Goal: Complete application form

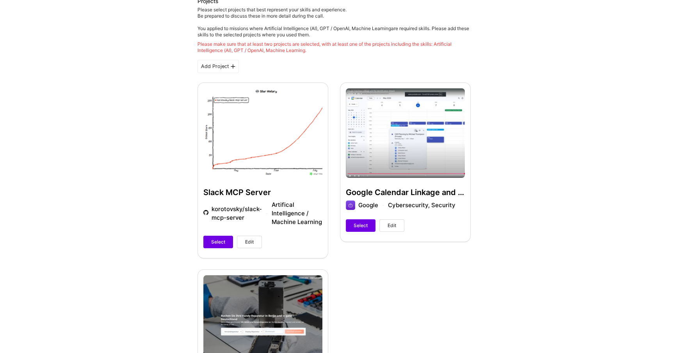
scroll to position [152, 0]
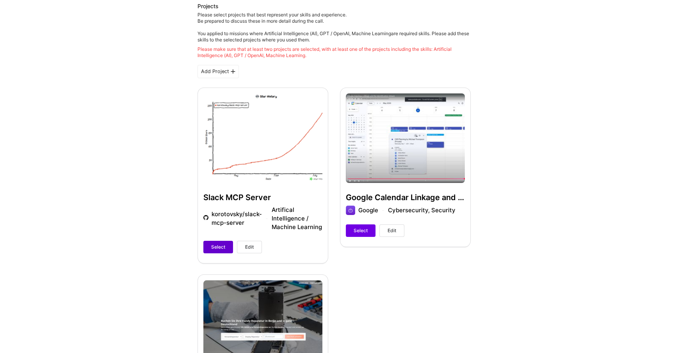
click at [211, 244] on span "Select" at bounding box center [218, 246] width 14 height 7
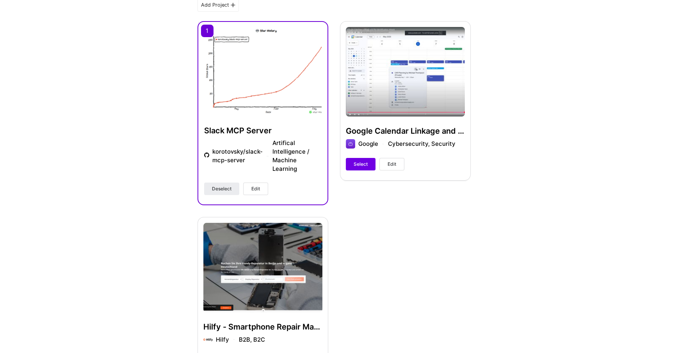
scroll to position [220, 0]
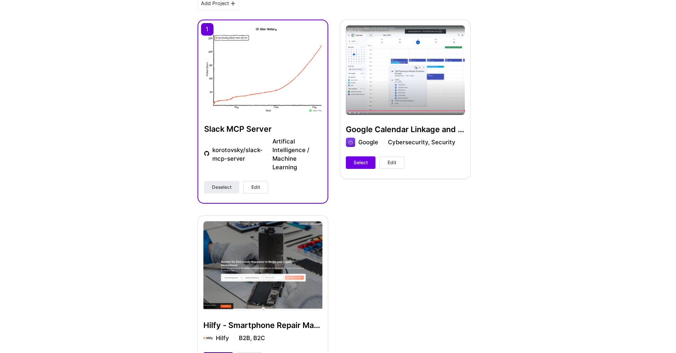
click at [215, 352] on span "Select" at bounding box center [218, 358] width 14 height 7
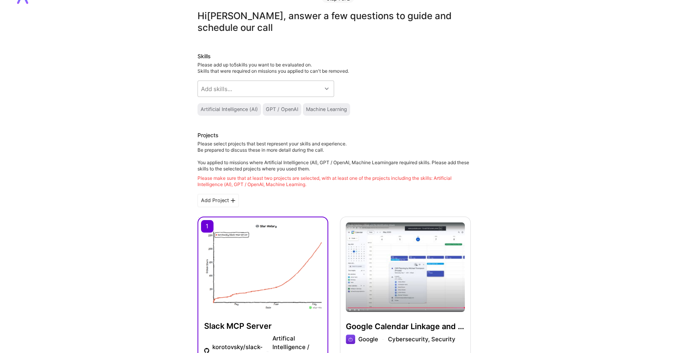
scroll to position [0, 0]
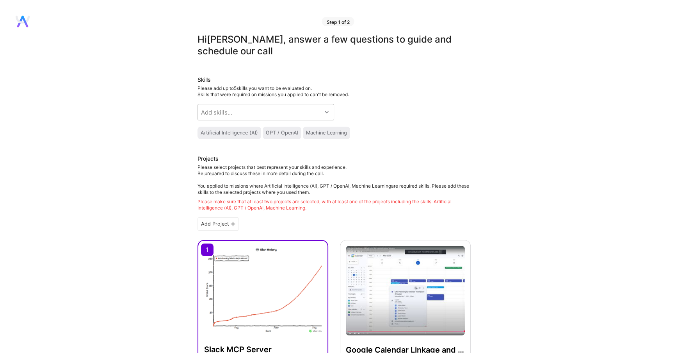
click at [239, 130] on div "Artificial Intelligence (AI)" at bounding box center [229, 133] width 57 height 6
click at [274, 111] on div "Add skills..." at bounding box center [260, 112] width 124 height 16
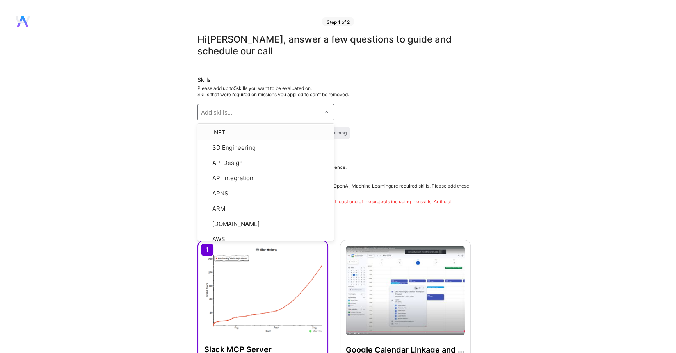
click at [313, 101] on div "Skills Please add up to 5 skills you want to be evaluated on. Skills that were …" at bounding box center [334, 107] width 273 height 63
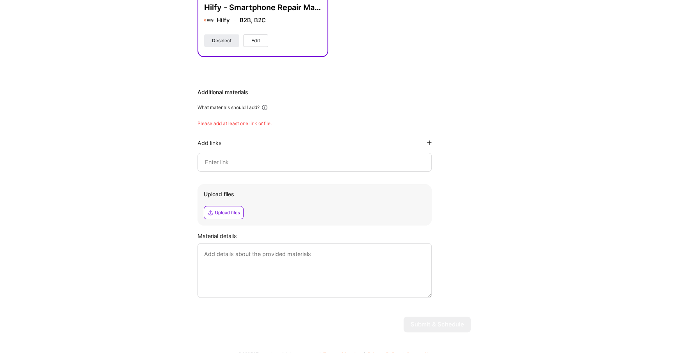
scroll to position [540, 0]
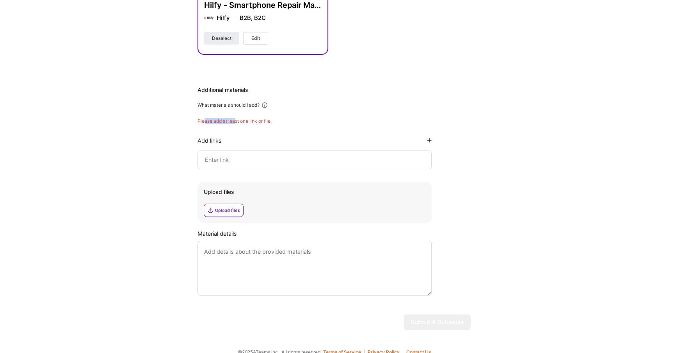
drag, startPoint x: 203, startPoint y: 110, endPoint x: 251, endPoint y: 113, distance: 48.1
click at [250, 118] on div "Please add at least one link or file." at bounding box center [334, 121] width 273 height 6
click at [252, 118] on div "Please add at least one link or file." at bounding box center [334, 121] width 273 height 6
click at [237, 157] on div at bounding box center [315, 159] width 234 height 19
click at [235, 155] on input at bounding box center [314, 159] width 221 height 9
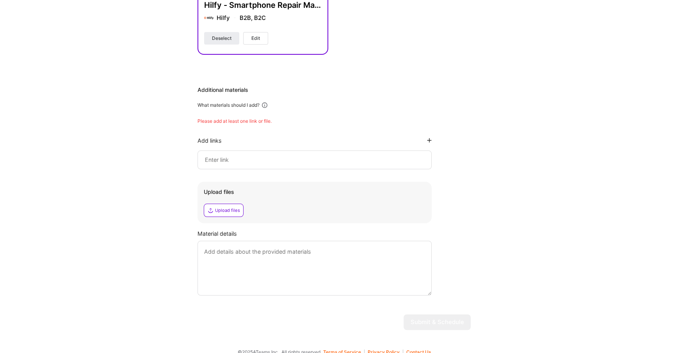
click at [432, 130] on div "Additional materials What materials should I add? Please add at least one link …" at bounding box center [334, 190] width 273 height 209
click at [428, 138] on icon at bounding box center [429, 140] width 5 height 5
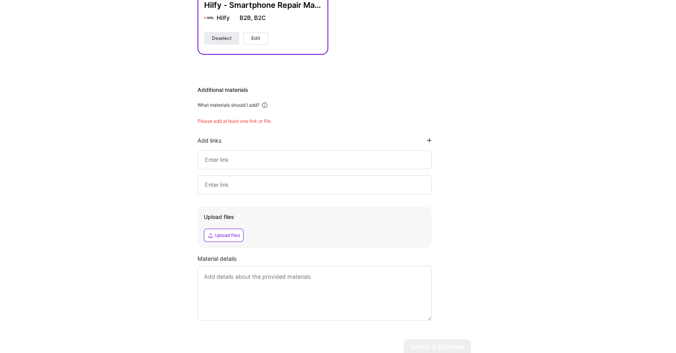
click at [389, 175] on div at bounding box center [315, 184] width 234 height 19
click at [369, 180] on input at bounding box center [314, 184] width 221 height 9
drag, startPoint x: 318, startPoint y: 168, endPoint x: 309, endPoint y: 160, distance: 12.4
click at [318, 175] on div at bounding box center [315, 184] width 234 height 19
click at [300, 155] on input at bounding box center [314, 159] width 221 height 9
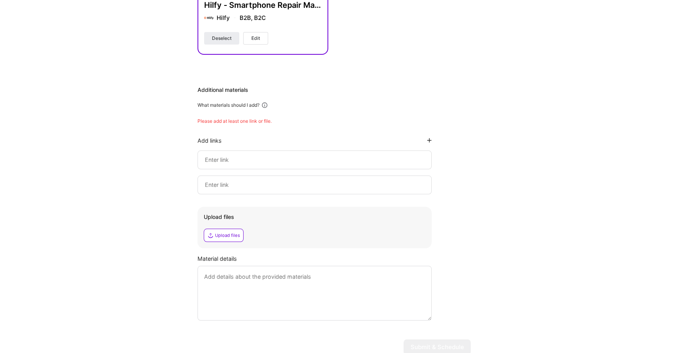
paste input "[URL][DOMAIN_NAME]"
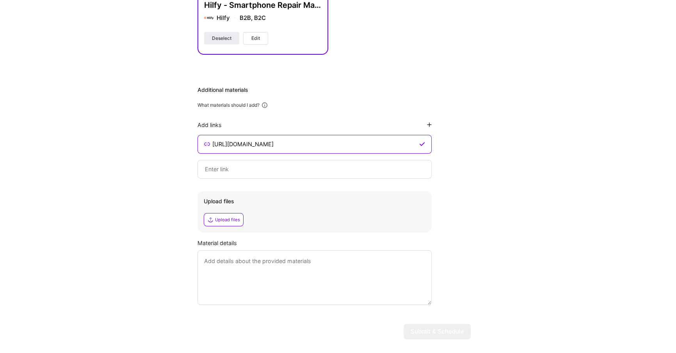
type input "[URL][DOMAIN_NAME]"
click at [246, 275] on textarea at bounding box center [315, 277] width 234 height 55
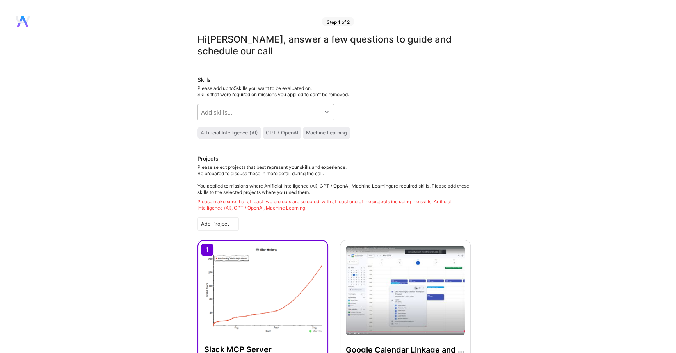
scroll to position [549, 0]
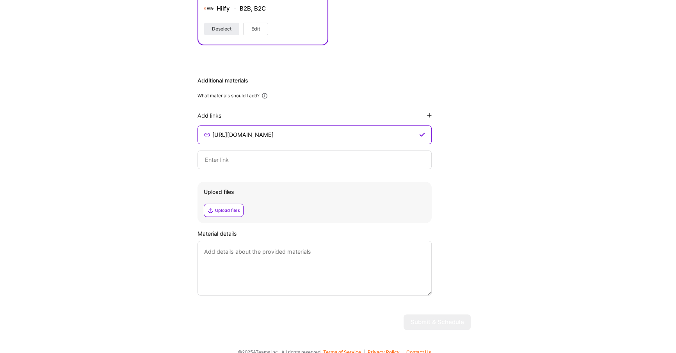
click at [299, 268] on textarea at bounding box center [315, 268] width 234 height 55
drag, startPoint x: 311, startPoint y: 256, endPoint x: 149, endPoint y: 220, distance: 166.0
paste textarea "lkmnlknklnlknlknklnlknlkn lknlknkl"
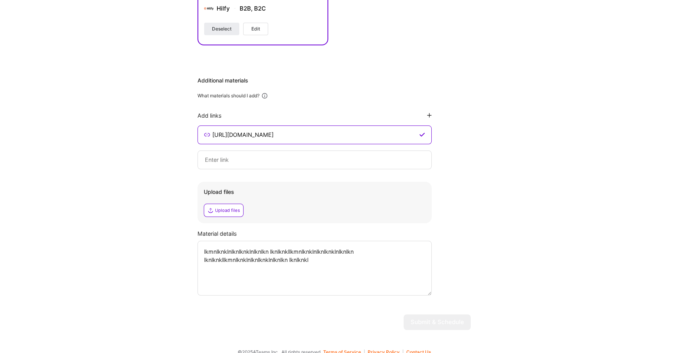
paste textarea "lkmnlknklnlknlknklnlknlkn lknlknkl"
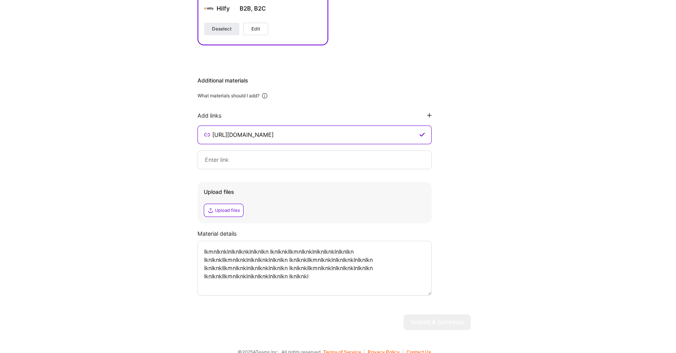
paste textarea "lkmnlknklnlknlknklnlknlkn lknlknkl"
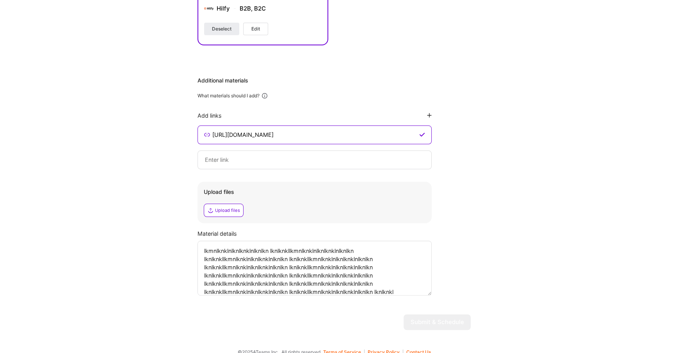
paste textarea "lkmnlknklnlknlknklnlknlkn lknlknkl"
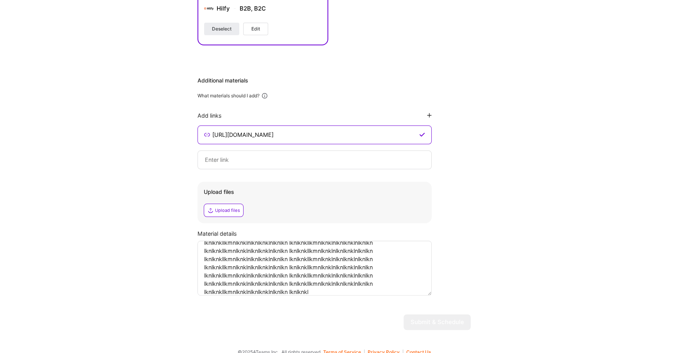
paste textarea "lkmnlknklnlknlknklnlknlkn lknlknkl"
type textarea "lkmnlknklnlknlknklnlknlkn lknlknkllkmnlknklnlknlknklnlknlkn lknlknkllkmnlknklnl…"
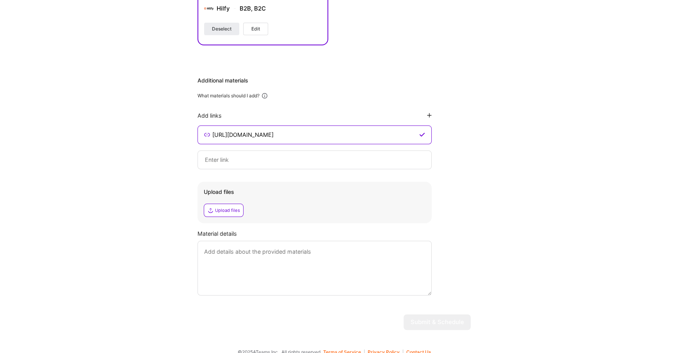
scroll to position [0, 0]
click at [276, 130] on input "[URL][DOMAIN_NAME]" at bounding box center [315, 134] width 206 height 9
click at [272, 155] on input at bounding box center [314, 159] width 221 height 9
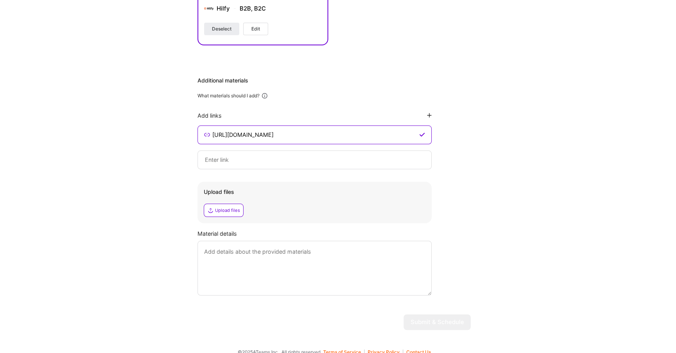
paste input "[URL][DOMAIN_NAME]"
type input "https://github.com/korotovsky/slack-mcp-serverdd"
click at [280, 155] on input "https://github.com/korotovsky/slack-mcp-serverdd" at bounding box center [315, 159] width 206 height 9
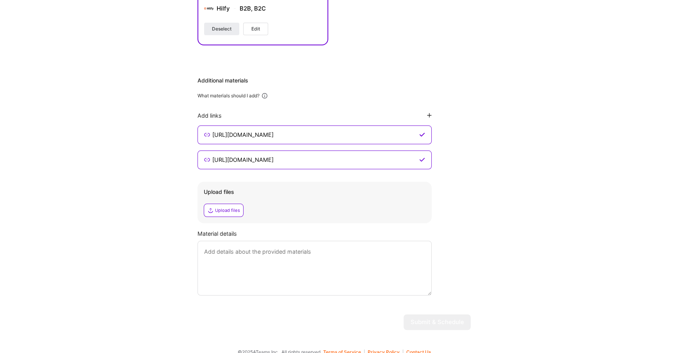
click at [280, 155] on input "https://github.com/korotovsky/slack-mcp-serverdd" at bounding box center [315, 159] width 206 height 9
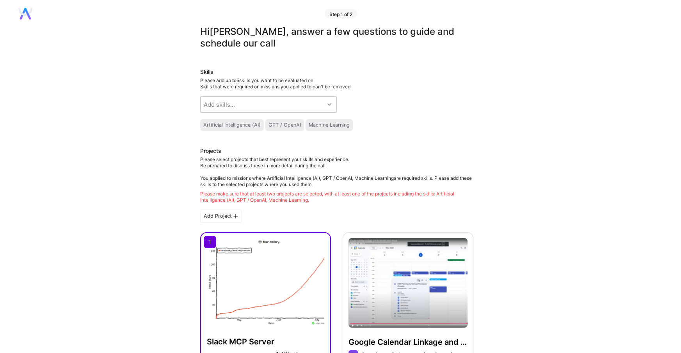
scroll to position [0, 0]
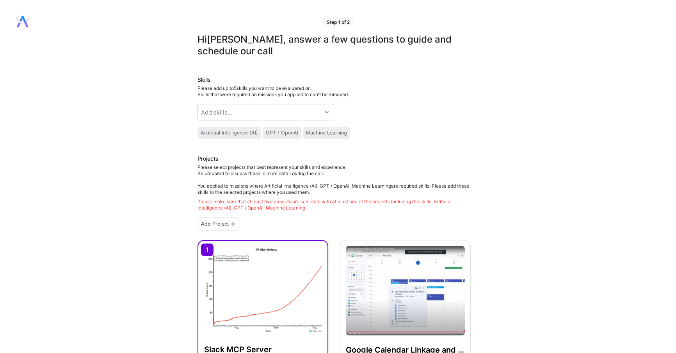
click at [217, 266] on img at bounding box center [263, 290] width 118 height 88
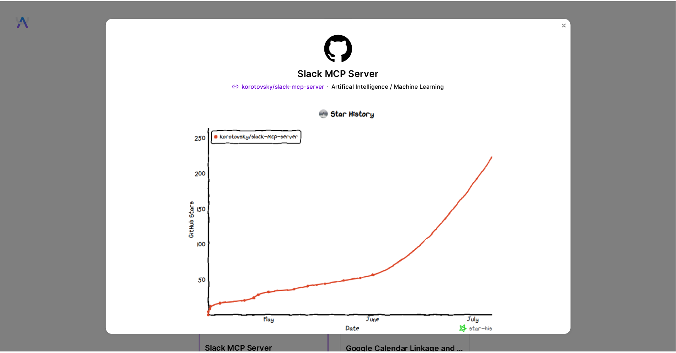
scroll to position [592, 0]
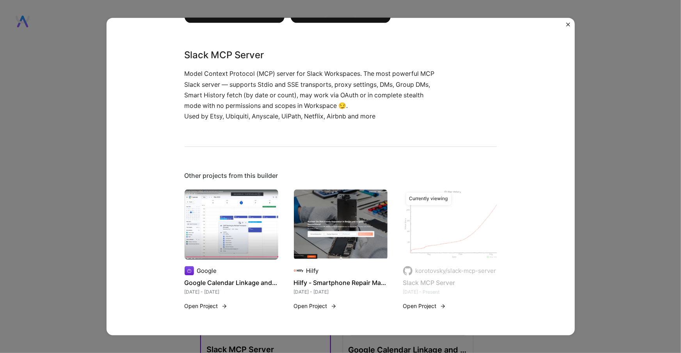
click at [98, 150] on div "Slack MCP Server korotovsky/slack-mcp-server Artifical Intelligence / Machine L…" at bounding box center [340, 176] width 681 height 353
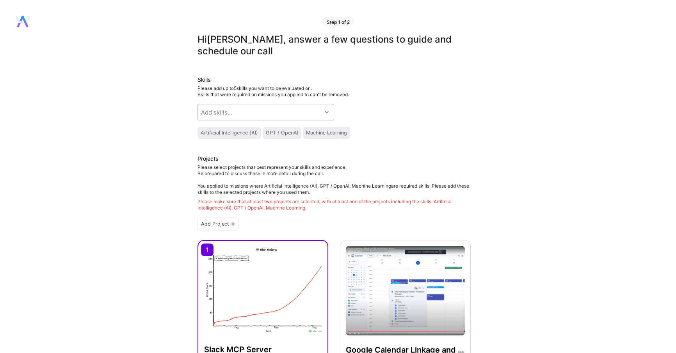
click at [237, 117] on div "Add skills..." at bounding box center [260, 112] width 124 height 16
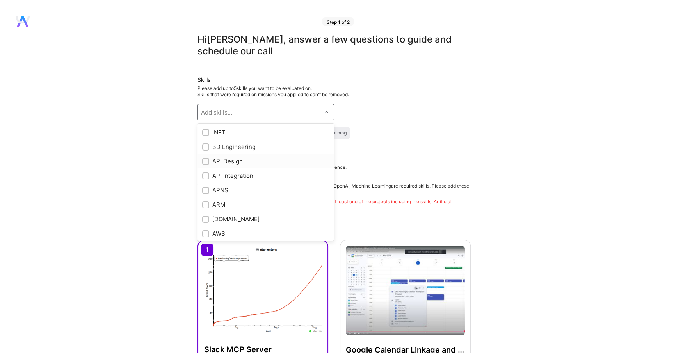
drag, startPoint x: 250, startPoint y: 148, endPoint x: 154, endPoint y: 181, distance: 102.0
type input "ai"
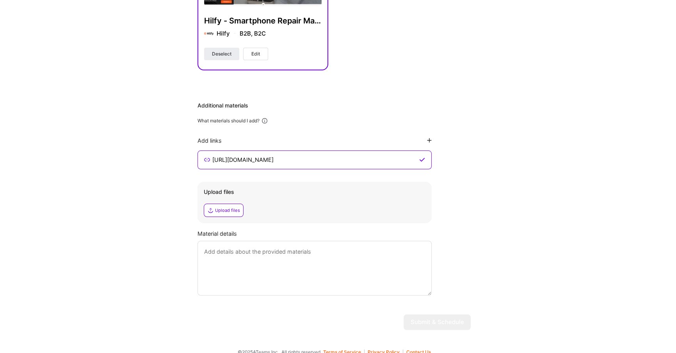
scroll to position [0, 0]
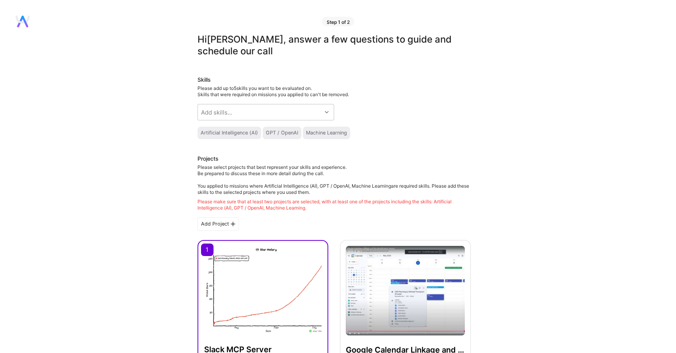
click at [310, 136] on div "Machine Learning" at bounding box center [326, 133] width 47 height 12
click at [311, 129] on div "Machine Learning" at bounding box center [326, 133] width 47 height 12
click at [248, 116] on div "Add skills..." at bounding box center [260, 112] width 124 height 16
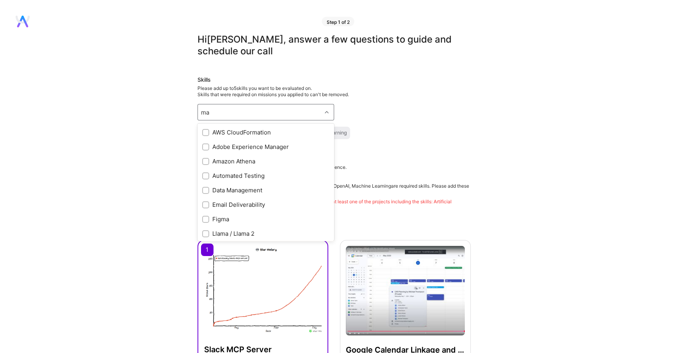
type input "m"
checkbox input "true"
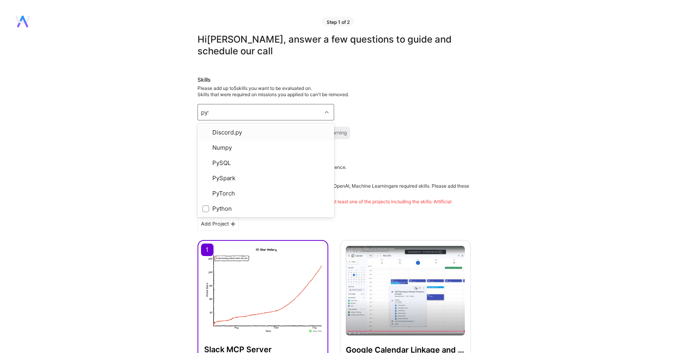
type input "pyth"
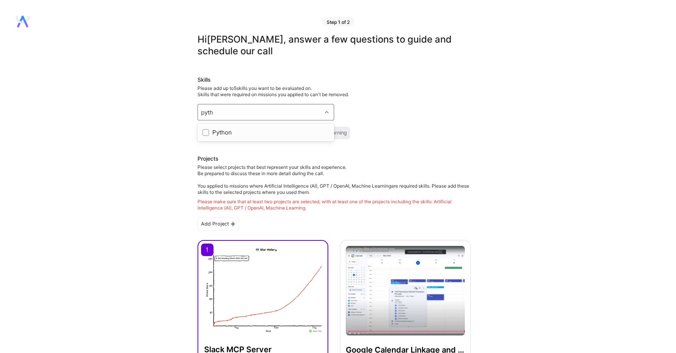
click at [205, 135] on div at bounding box center [205, 132] width 7 height 7
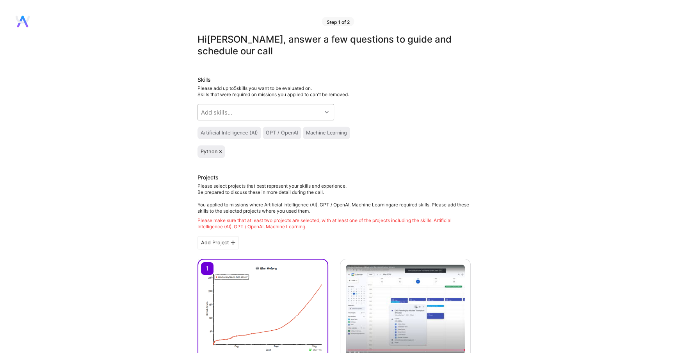
click at [216, 111] on div "Add skills..." at bounding box center [216, 112] width 31 height 8
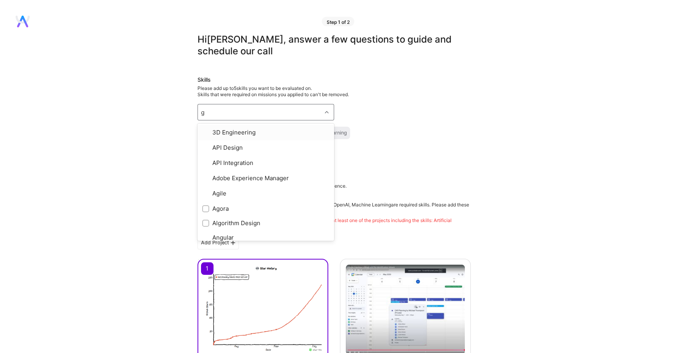
type input "go"
click at [205, 189] on input "checkbox" at bounding box center [206, 190] width 5 height 5
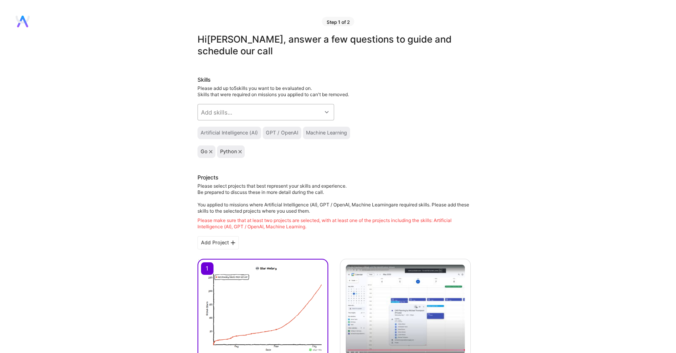
click at [211, 151] on icon at bounding box center [210, 151] width 3 height 3
click at [222, 153] on div "Python" at bounding box center [211, 151] width 21 height 6
click at [220, 147] on div "Python" at bounding box center [212, 151] width 28 height 12
click at [221, 150] on icon at bounding box center [220, 151] width 3 height 3
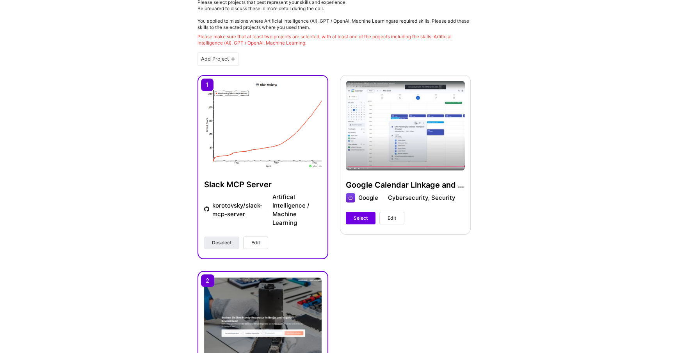
scroll to position [168, 0]
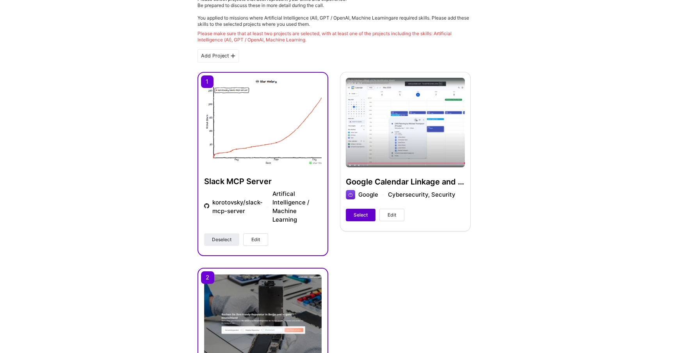
click at [356, 214] on span "Select" at bounding box center [361, 214] width 14 height 7
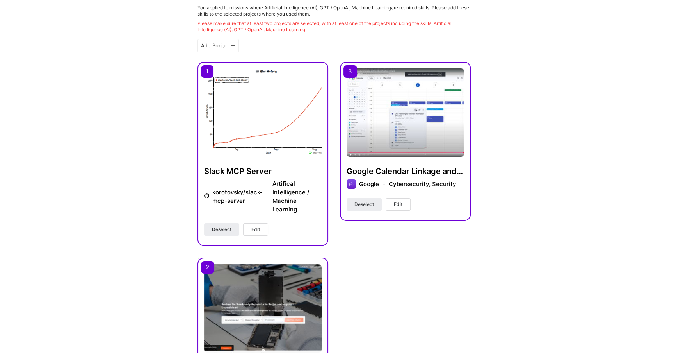
scroll to position [169, 0]
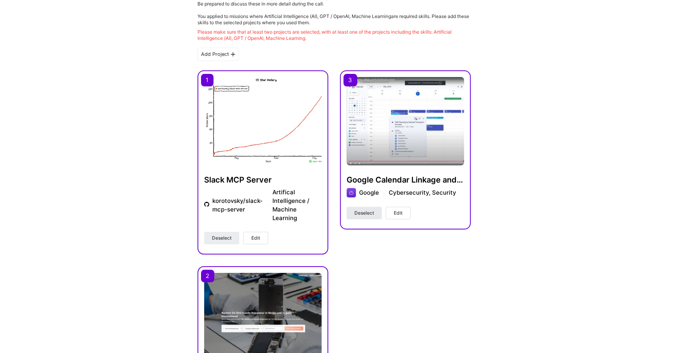
click at [360, 209] on span "Deselect" at bounding box center [365, 212] width 20 height 7
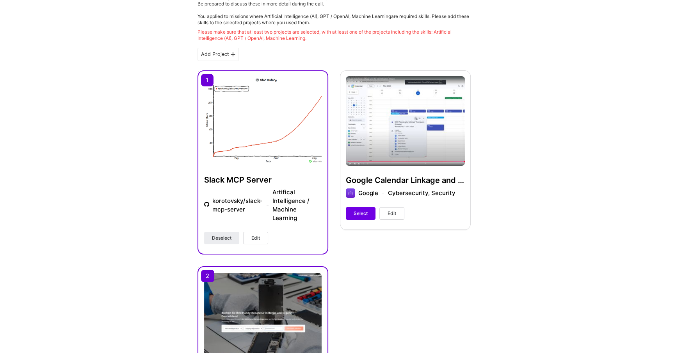
scroll to position [524, 0]
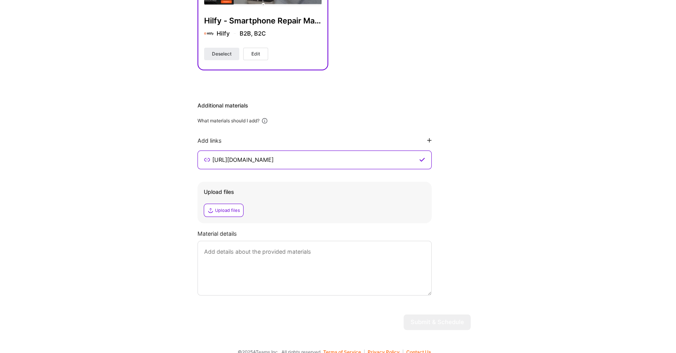
click at [352, 280] on textarea at bounding box center [315, 268] width 234 height 55
click at [349, 265] on textarea at bounding box center [315, 268] width 234 height 55
drag, startPoint x: 198, startPoint y: 110, endPoint x: 255, endPoint y: 111, distance: 57.0
click at [255, 118] on div "What materials should I add?" at bounding box center [229, 121] width 62 height 6
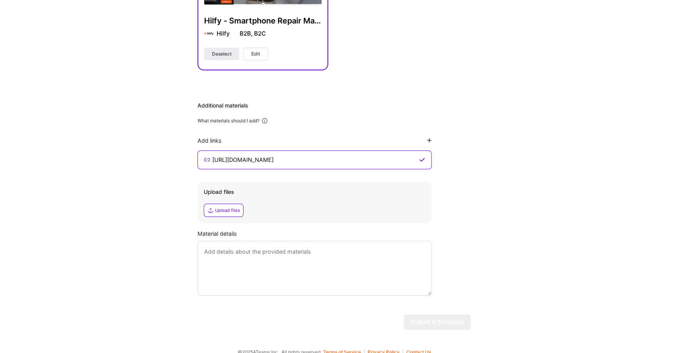
click at [232, 207] on div "Upload files" at bounding box center [227, 210] width 25 height 6
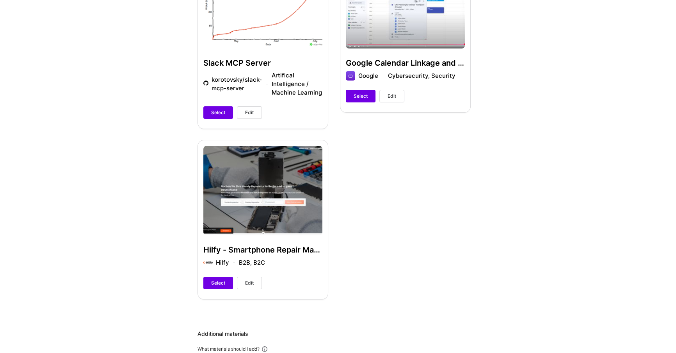
scroll to position [297, 0]
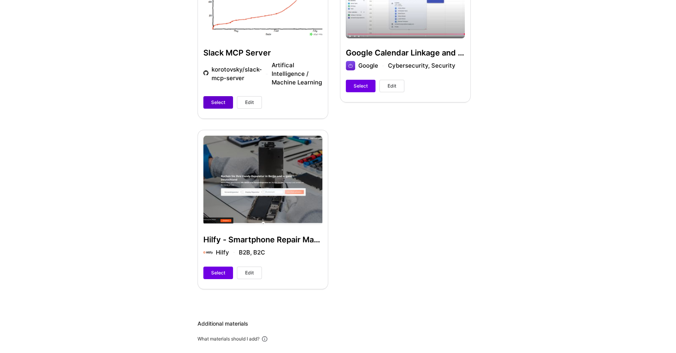
click at [218, 99] on span "Select" at bounding box center [218, 102] width 14 height 7
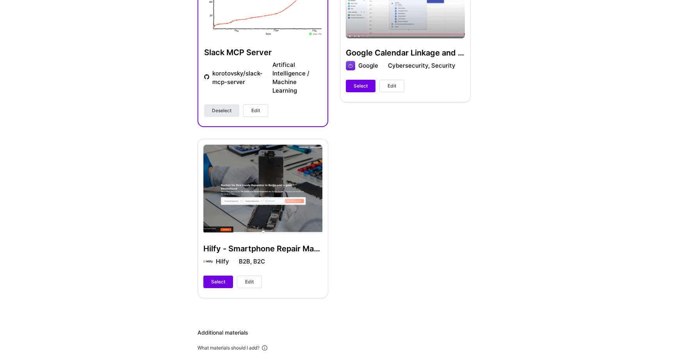
scroll to position [298, 0]
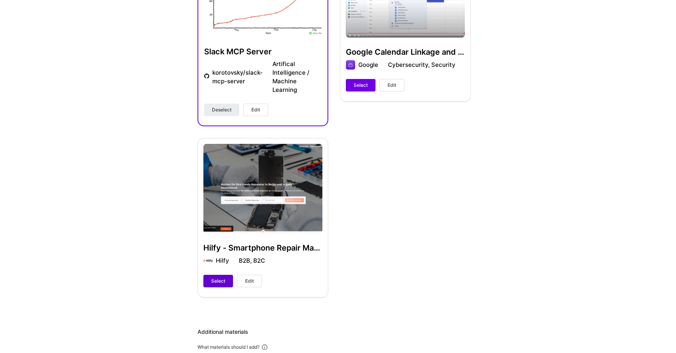
click at [216, 277] on span "Select" at bounding box center [218, 280] width 14 height 7
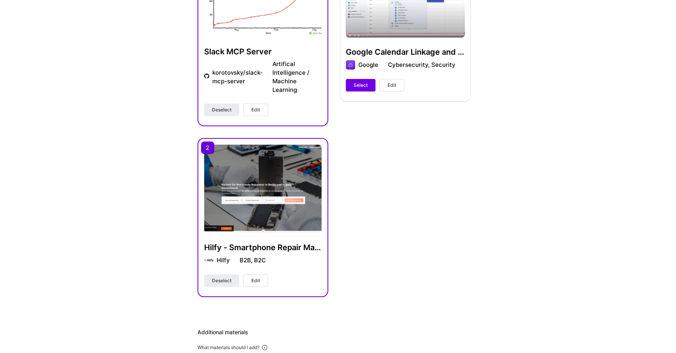
scroll to position [540, 0]
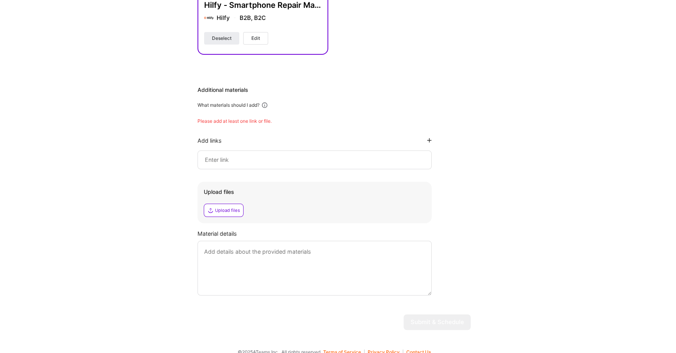
click at [226, 155] on input at bounding box center [314, 159] width 221 height 9
paste input "[URL][DOMAIN_NAME]"
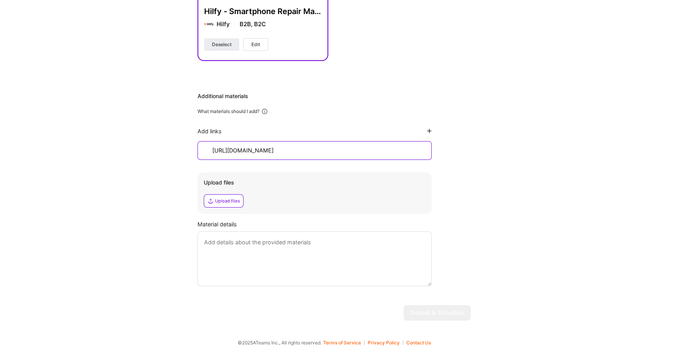
scroll to position [524, 0]
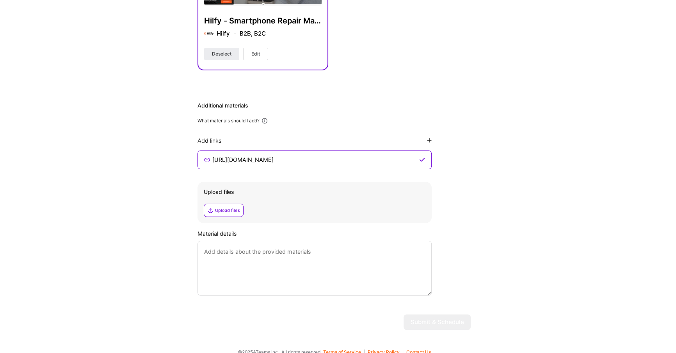
type input "[URL][DOMAIN_NAME]"
click at [290, 272] on textarea at bounding box center [315, 268] width 234 height 55
drag, startPoint x: 277, startPoint y: 253, endPoint x: 269, endPoint y: 245, distance: 11.3
click at [273, 249] on textarea at bounding box center [315, 268] width 234 height 55
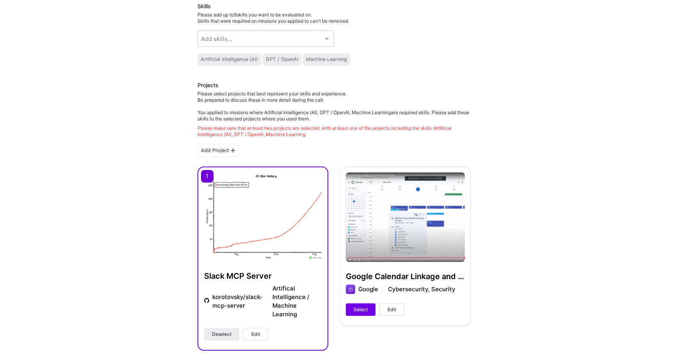
scroll to position [0, 0]
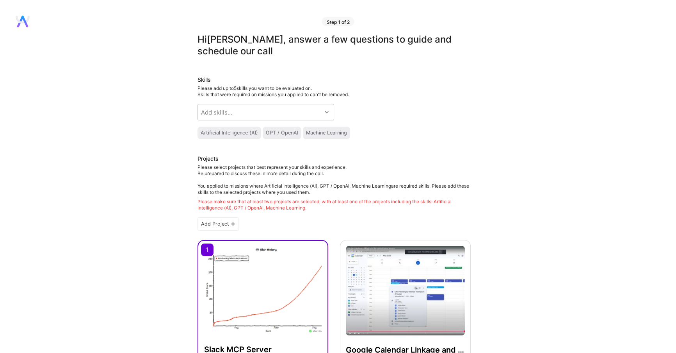
click at [219, 221] on div "Add Project" at bounding box center [218, 223] width 41 height 13
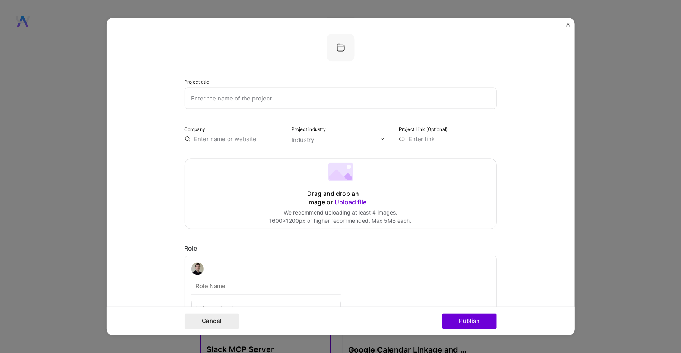
click at [71, 224] on div "Project title Company Project industry Industry Project Link (Optional) Drag an…" at bounding box center [340, 176] width 681 height 353
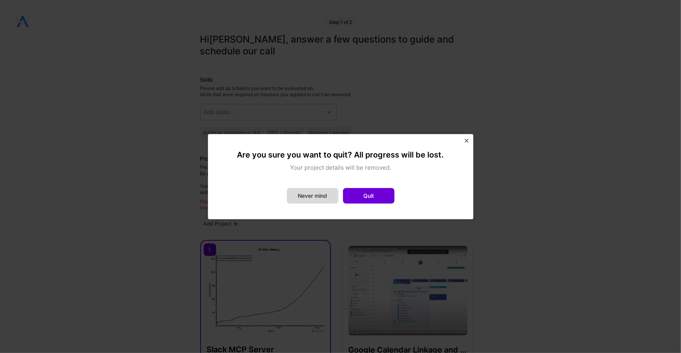
click at [323, 199] on button "Never mind" at bounding box center [313, 196] width 52 height 16
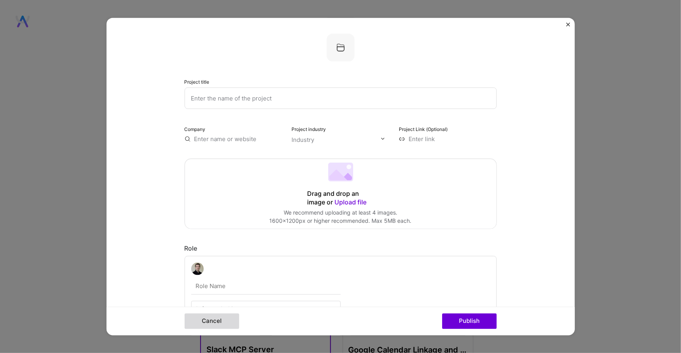
click at [214, 323] on button "Cancel" at bounding box center [212, 321] width 55 height 16
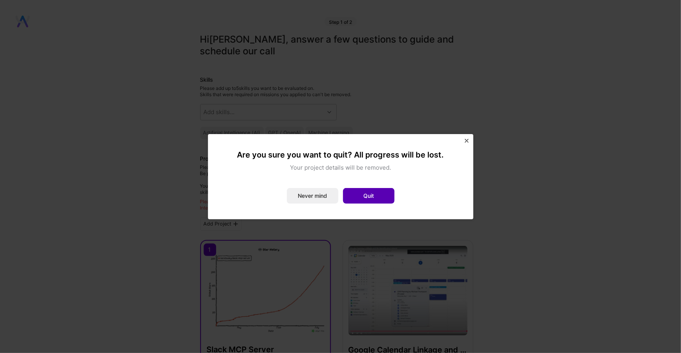
click at [372, 191] on button "Quit" at bounding box center [369, 196] width 52 height 16
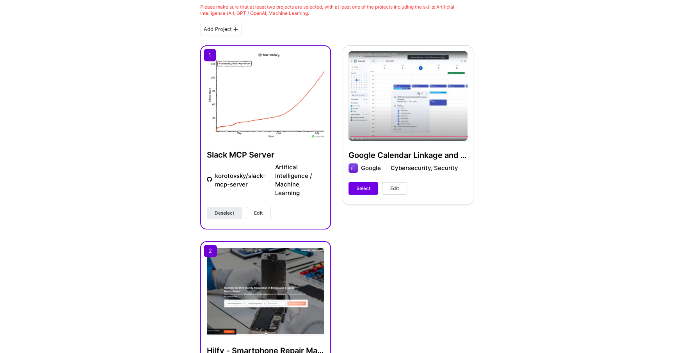
scroll to position [199, 0]
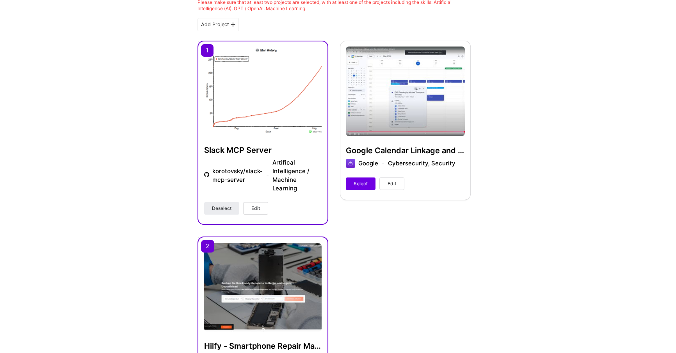
click at [262, 203] on button "Edit" at bounding box center [255, 208] width 25 height 12
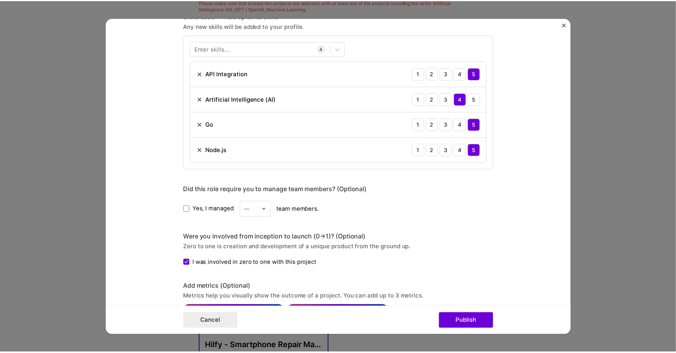
scroll to position [556, 0]
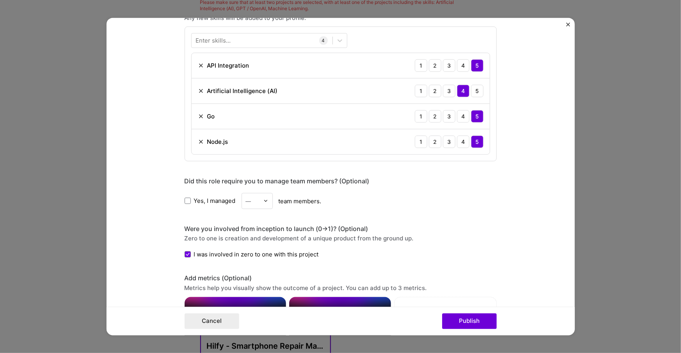
click at [45, 162] on div "Project title Slack MCP Server Company korotovsky/slack-mcp-server Project indu…" at bounding box center [340, 176] width 681 height 353
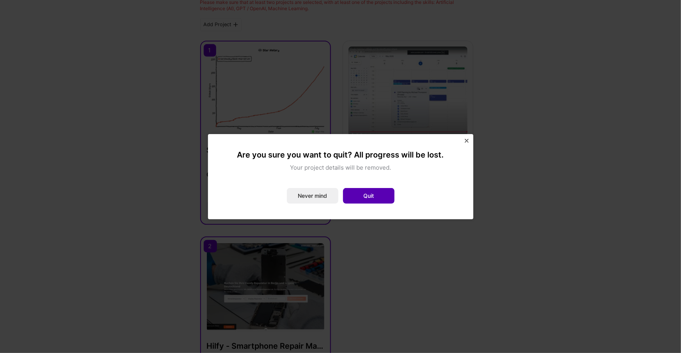
click at [363, 194] on button "Quit" at bounding box center [369, 196] width 52 height 16
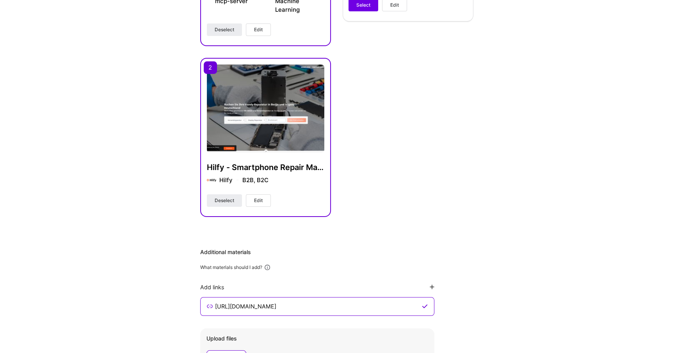
scroll to position [400, 0]
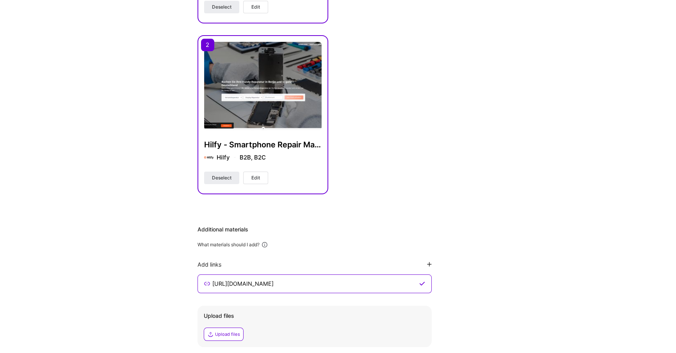
click at [260, 171] on button "Edit" at bounding box center [255, 177] width 25 height 12
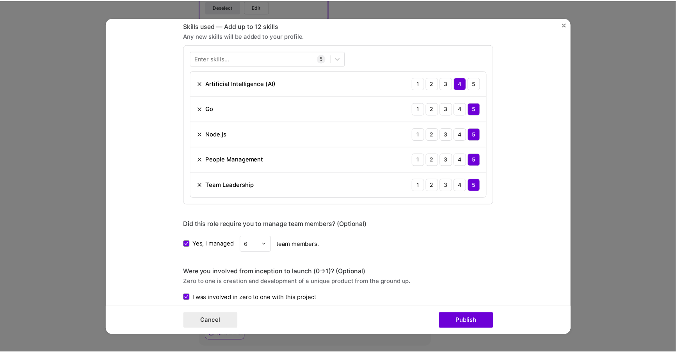
scroll to position [541, 0]
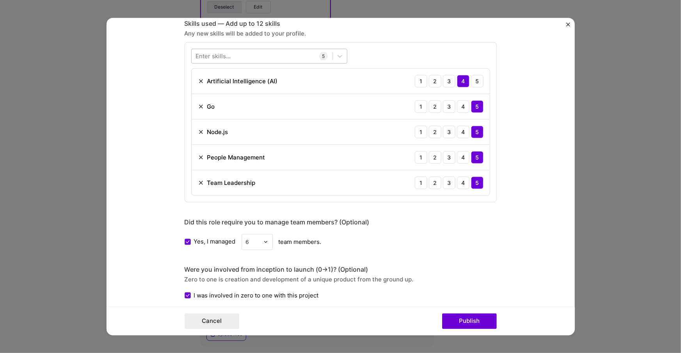
click at [247, 57] on div at bounding box center [262, 56] width 141 height 13
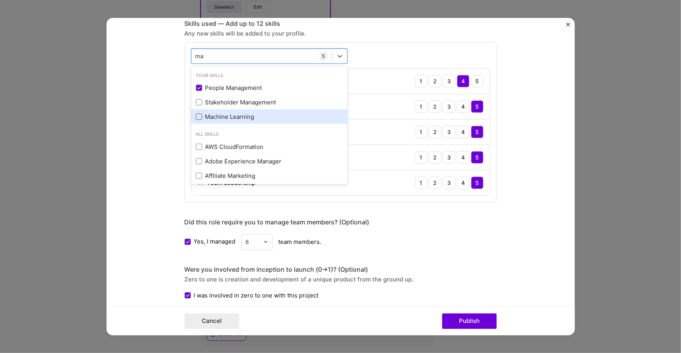
click at [196, 114] on span at bounding box center [199, 116] width 6 height 6
click at [0, 0] on input "checkbox" at bounding box center [0, 0] width 0 height 0
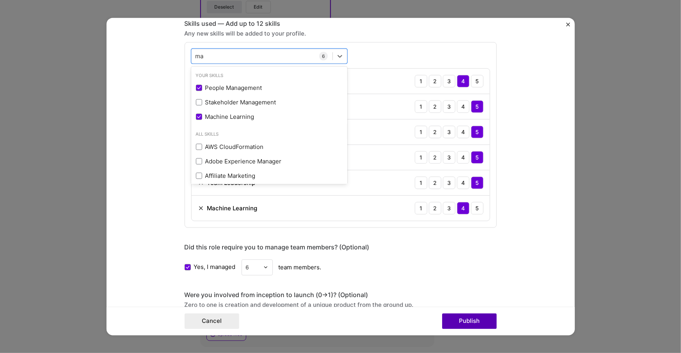
type input "ma"
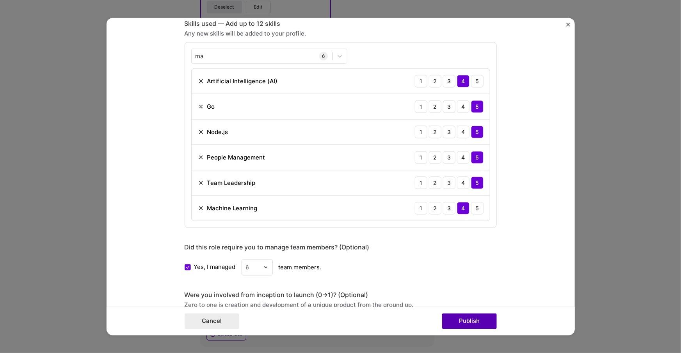
click at [465, 322] on button "Publish" at bounding box center [469, 321] width 55 height 16
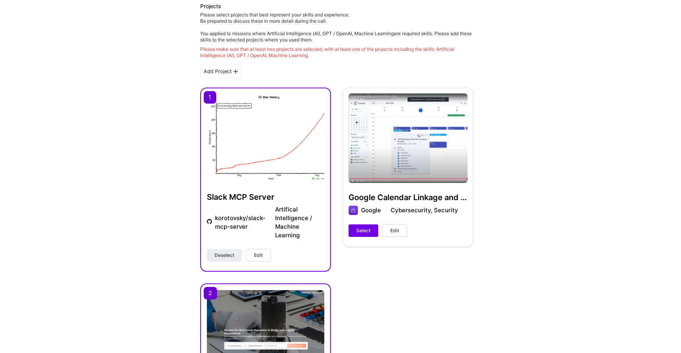
scroll to position [149, 0]
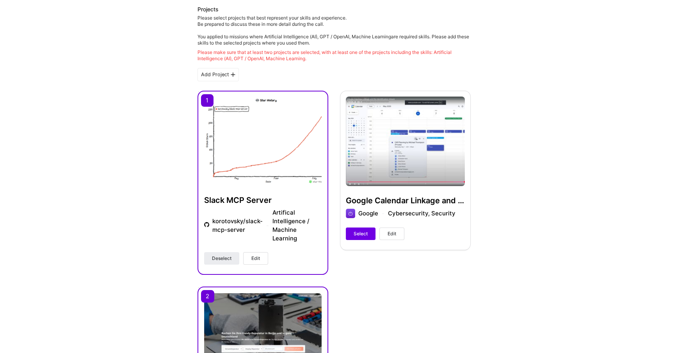
click at [218, 73] on div "Add Project" at bounding box center [218, 74] width 41 height 13
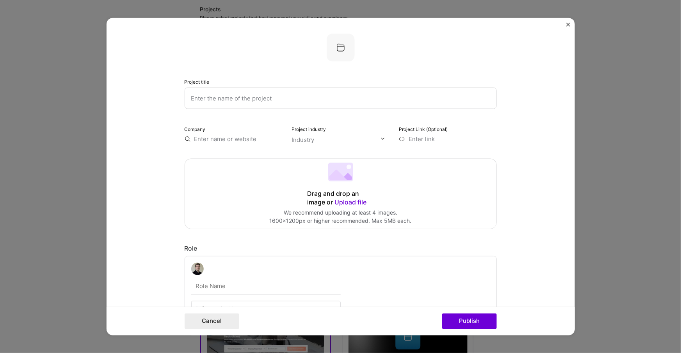
click at [230, 91] on input "text" at bounding box center [341, 97] width 312 height 21
click at [207, 142] on input "text" at bounding box center [234, 138] width 98 height 8
type input "Omio"
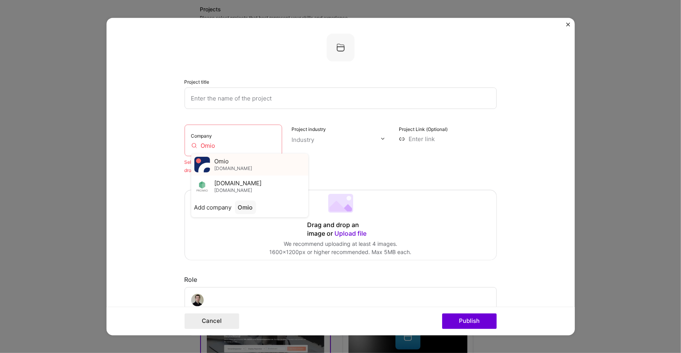
click at [218, 169] on span "[DOMAIN_NAME]" at bounding box center [234, 168] width 38 height 6
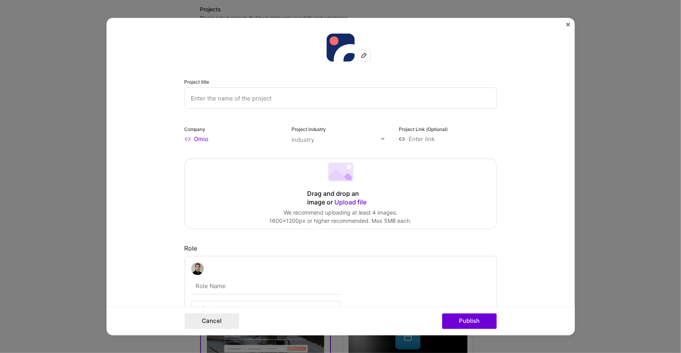
click at [262, 99] on input "text" at bounding box center [341, 97] width 312 height 21
type input "OmioGPT"
click at [319, 143] on input "text" at bounding box center [336, 139] width 89 height 8
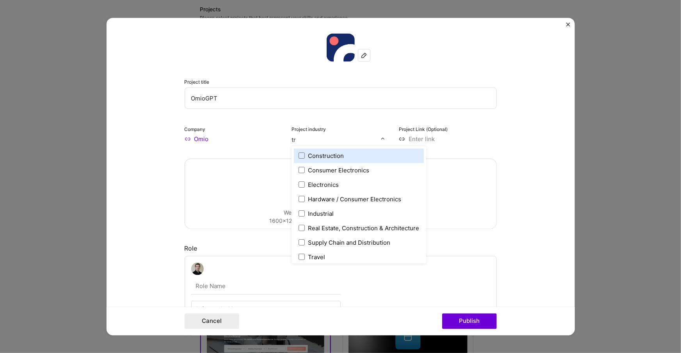
type input "tra"
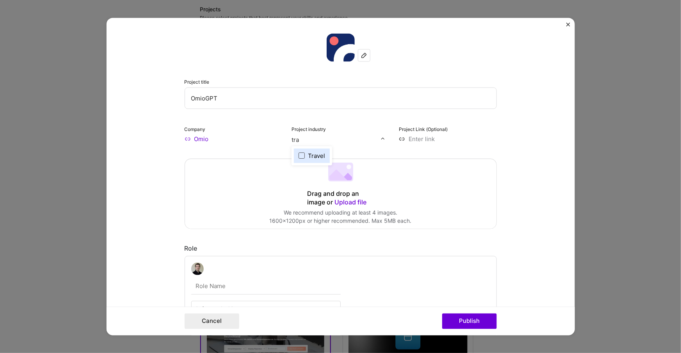
click at [302, 155] on span at bounding box center [302, 155] width 6 height 6
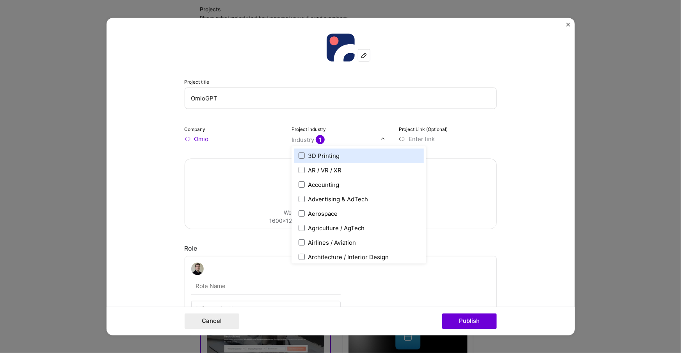
click at [249, 175] on div "Drag and drop an image or Upload file Upload file We recommend uploading at lea…" at bounding box center [341, 194] width 312 height 70
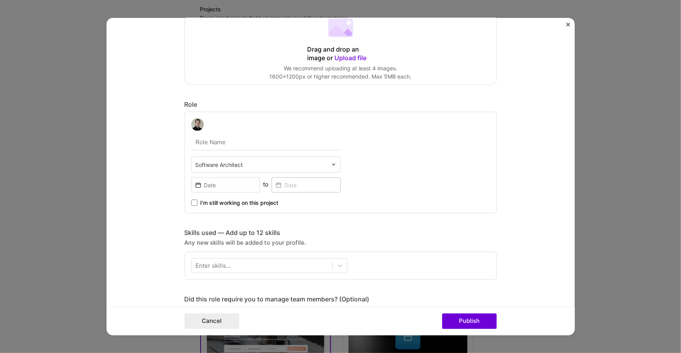
scroll to position [147, 0]
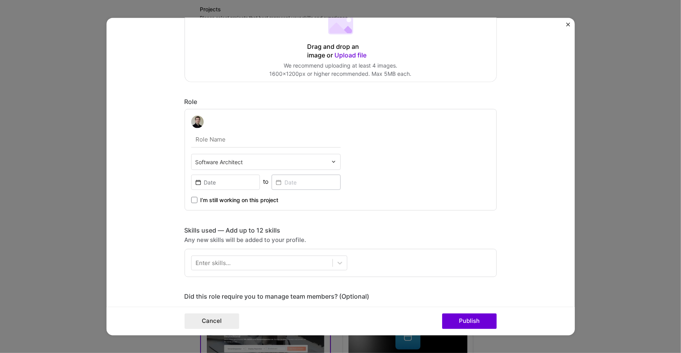
click at [226, 139] on input "text" at bounding box center [266, 139] width 150 height 16
type input "Principal Software Engineer"
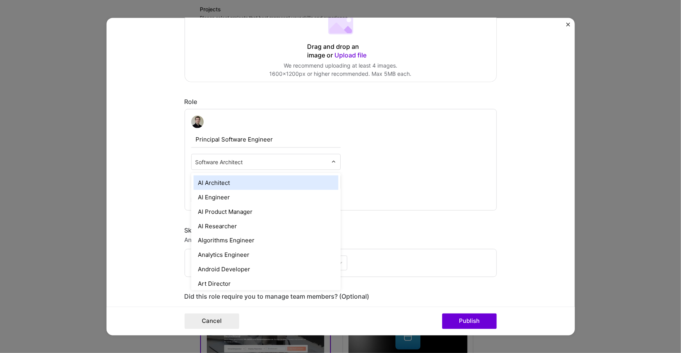
click at [213, 162] on input "text" at bounding box center [262, 161] width 132 height 8
type input "P"
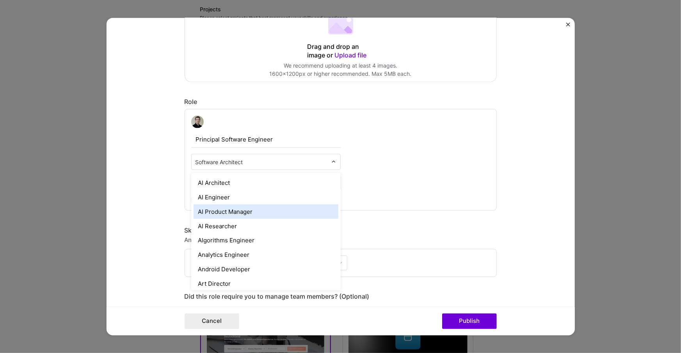
type input "A"
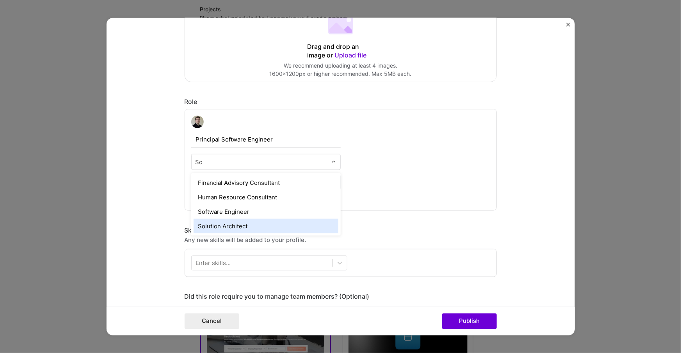
type input "So"
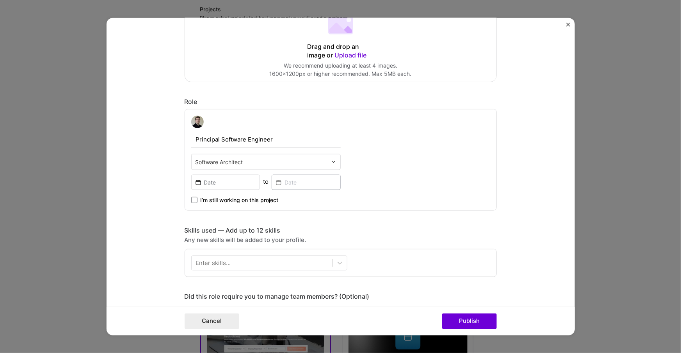
click at [168, 205] on form "Project title OmioGPT Company Omio Project industry Industry 1 Project Link (Op…" at bounding box center [341, 176] width 469 height 317
click at [245, 184] on input at bounding box center [225, 181] width 69 height 15
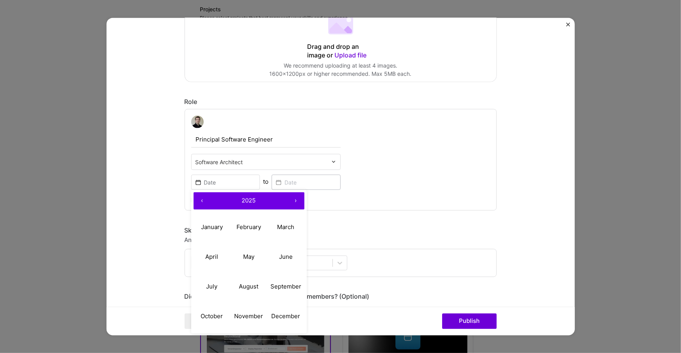
click at [194, 198] on button "‹" at bounding box center [202, 200] width 17 height 17
click at [219, 253] on button "April" at bounding box center [212, 257] width 37 height 30
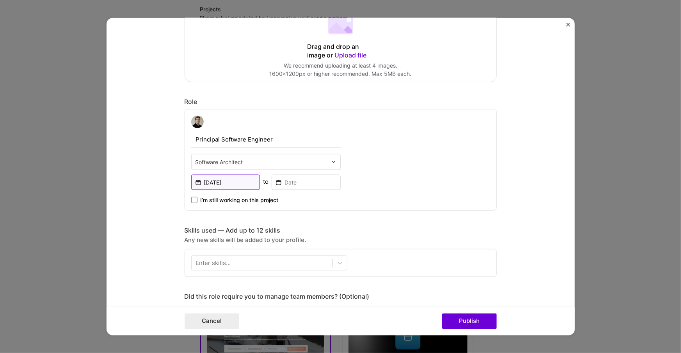
click at [202, 183] on input "[DATE]" at bounding box center [225, 181] width 69 height 15
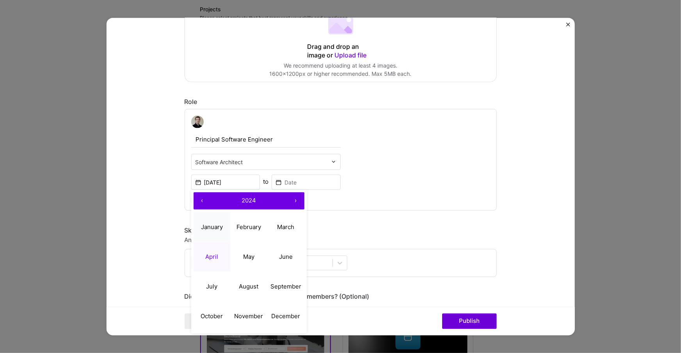
click at [203, 225] on abbr "January" at bounding box center [212, 226] width 22 height 7
type input "[DATE]"
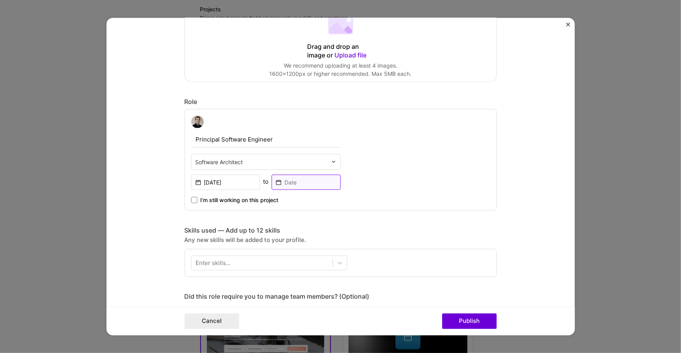
click at [286, 183] on input at bounding box center [306, 181] width 69 height 15
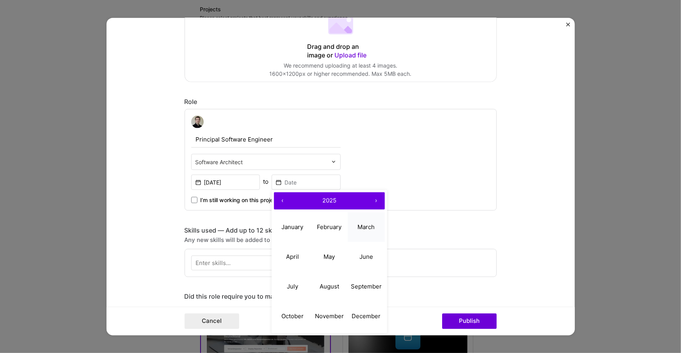
click at [353, 230] on button "March" at bounding box center [366, 227] width 37 height 30
type input "[DATE]"
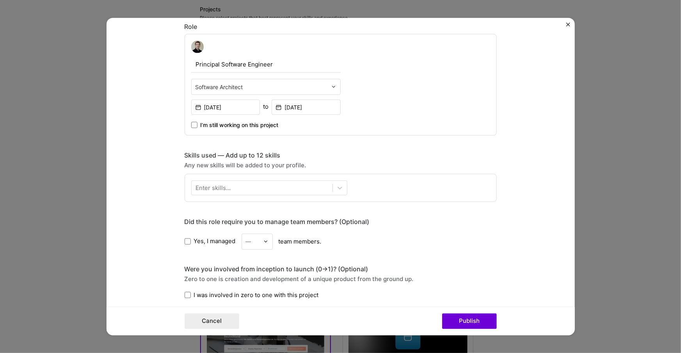
scroll to position [228, 0]
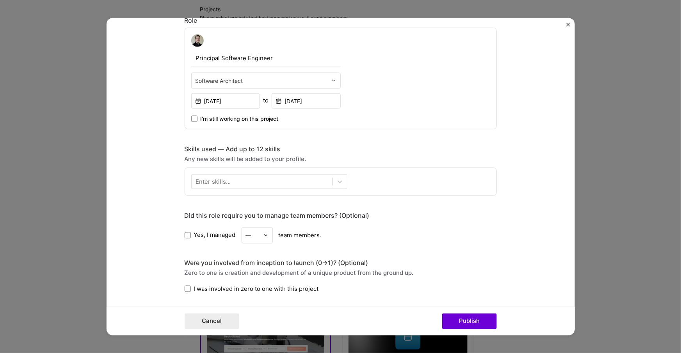
click at [214, 194] on div "Enter skills..." at bounding box center [341, 181] width 312 height 28
click at [209, 184] on div "Enter skills..." at bounding box center [213, 181] width 35 height 8
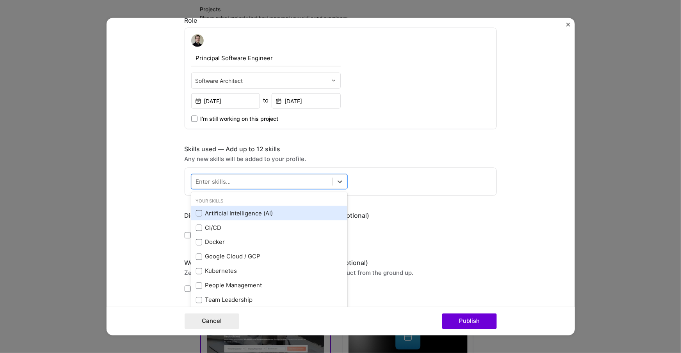
click at [192, 214] on div "Artificial Intelligence (AI)" at bounding box center [269, 213] width 156 height 14
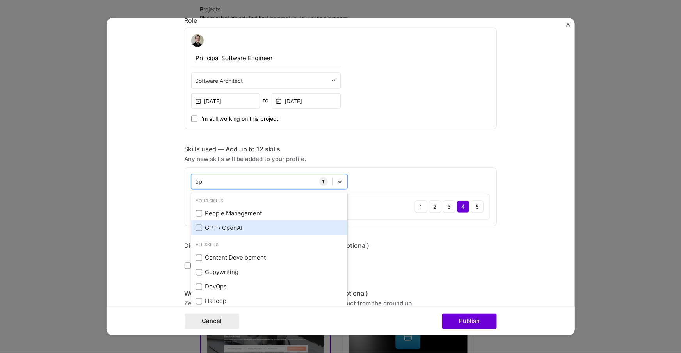
click at [196, 224] on label at bounding box center [199, 227] width 6 height 6
click at [0, 0] on input "checkbox" at bounding box center [0, 0] width 0 height 0
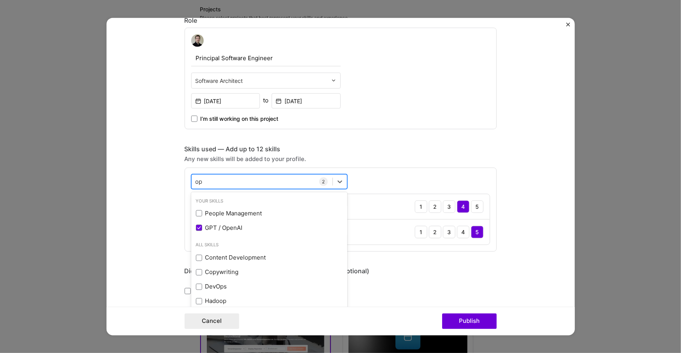
type input "o"
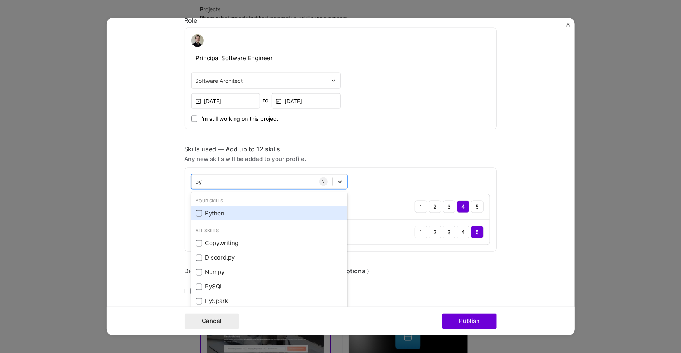
click at [198, 214] on span at bounding box center [199, 213] width 6 height 6
click at [0, 0] on input "checkbox" at bounding box center [0, 0] width 0 height 0
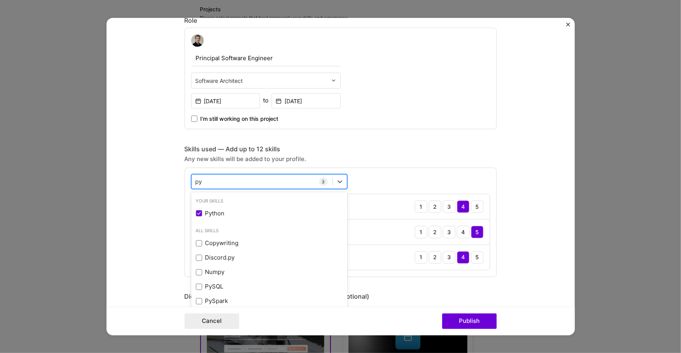
type input "p"
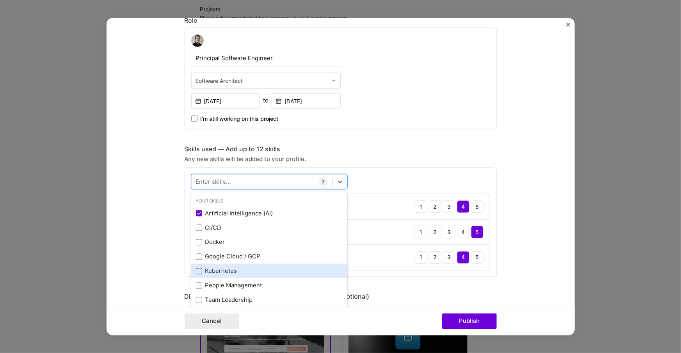
click at [197, 268] on span at bounding box center [199, 270] width 6 height 6
click at [0, 0] on input "checkbox" at bounding box center [0, 0] width 0 height 0
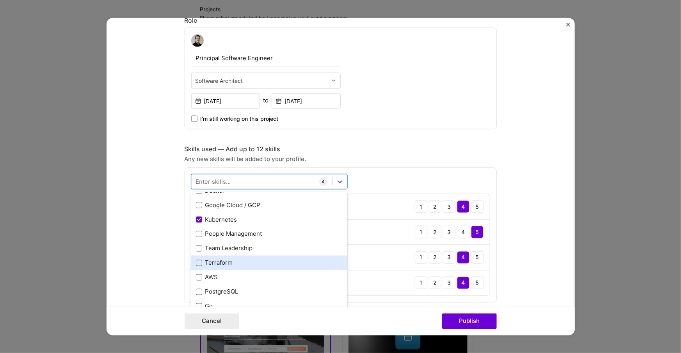
scroll to position [53, 0]
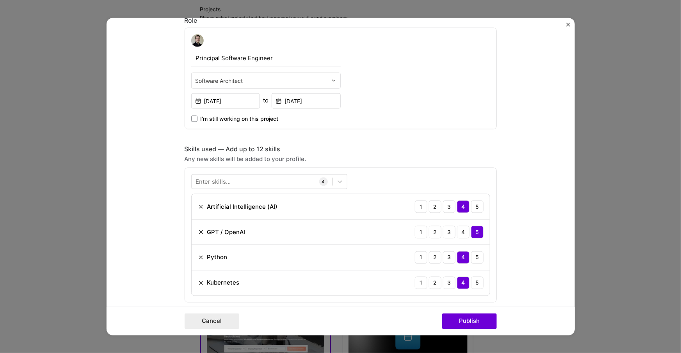
click at [153, 228] on form "Project title OmioGPT Company Omio Project industry Industry 1 Project Link (Op…" at bounding box center [341, 176] width 469 height 317
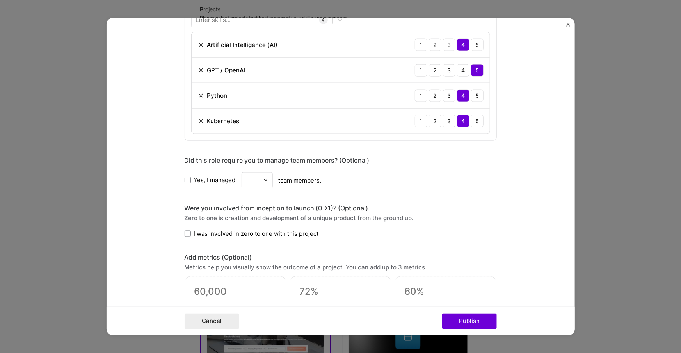
scroll to position [396, 0]
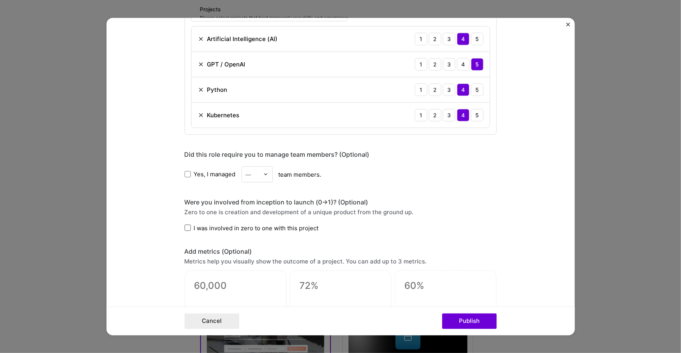
click at [187, 225] on span at bounding box center [188, 228] width 6 height 6
click at [0, 0] on input "I was involved in zero to one with this project" at bounding box center [0, 0] width 0 height 0
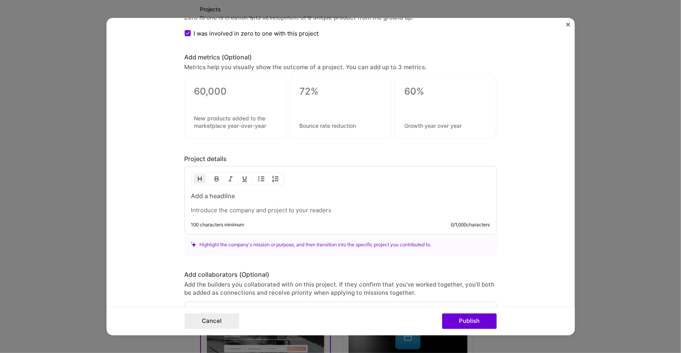
scroll to position [683, 0]
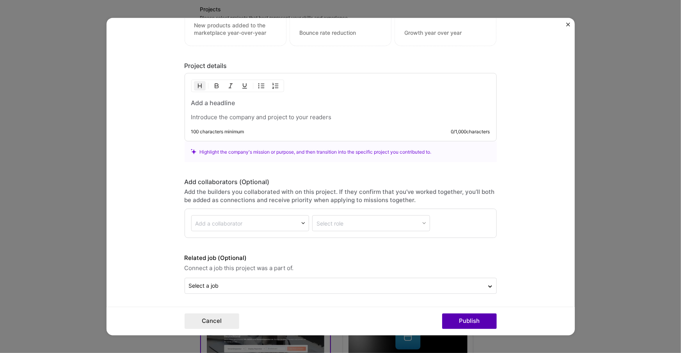
click at [461, 323] on button "Publish" at bounding box center [469, 321] width 55 height 16
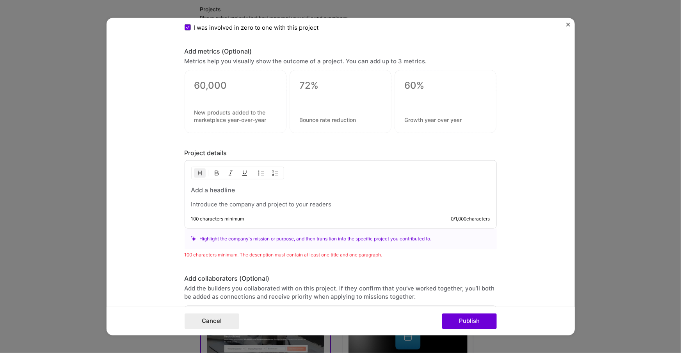
scroll to position [595, 0]
click at [208, 207] on p at bounding box center [340, 205] width 299 height 8
click at [201, 190] on h3 at bounding box center [340, 190] width 299 height 9
click at [215, 209] on div "OmioGPT for Secure Q/A 100 characters minimum 22 / 1,000 characters" at bounding box center [341, 194] width 312 height 68
click at [211, 202] on p at bounding box center [340, 205] width 299 height 8
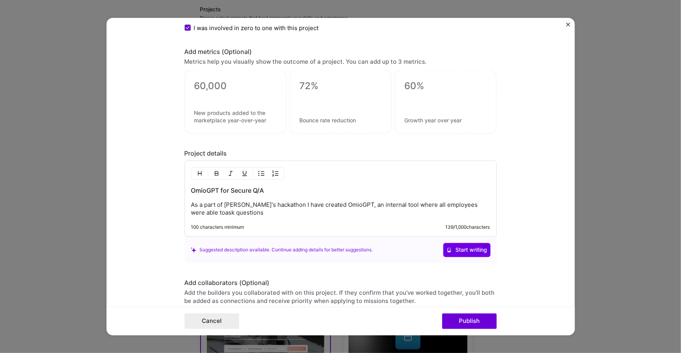
click at [194, 212] on p "As a part of [PERSON_NAME]'s hackathon I have created OmioGPT, an internal tool…" at bounding box center [340, 209] width 299 height 16
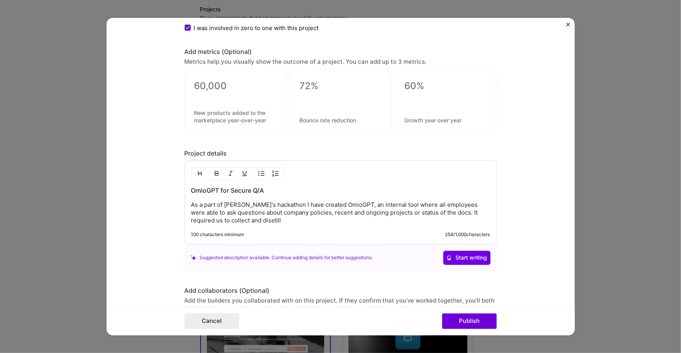
click at [230, 219] on p "As a part of [PERSON_NAME]'s hackathon I have created OmioGPT, an internal tool…" at bounding box center [340, 212] width 299 height 23
click at [359, 218] on p "As a part of [PERSON_NAME]'s hackathon I have created OmioGPT, an internal tool…" at bounding box center [340, 212] width 299 height 23
click at [382, 217] on p "As a part of [PERSON_NAME]'s hackathon I have created OmioGPT, an internal tool…" at bounding box center [340, 212] width 299 height 23
click at [424, 215] on p "As a part of [PERSON_NAME]'s hackathon I have created OmioGPT, an internal tool…" at bounding box center [340, 212] width 299 height 23
click at [423, 218] on p "As a part of [PERSON_NAME]'s hackathon I have created OmioGPT, an internal tool…" at bounding box center [340, 212] width 299 height 23
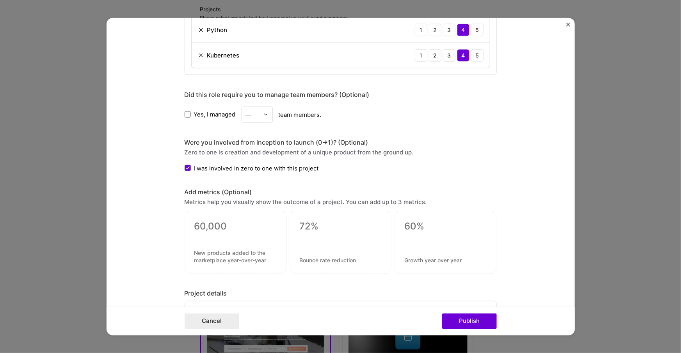
scroll to position [462, 0]
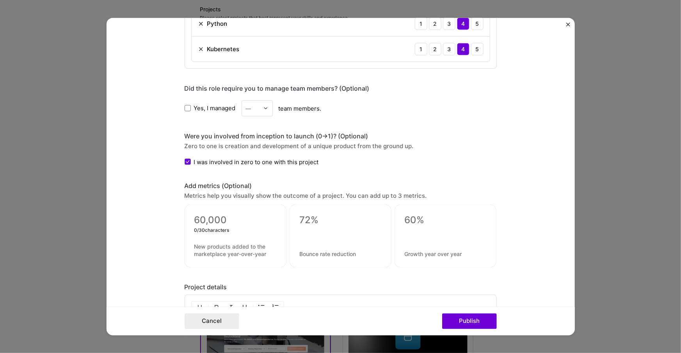
click at [252, 219] on textarea at bounding box center [235, 220] width 82 height 12
click at [253, 218] on textarea at bounding box center [235, 220] width 82 height 12
type textarea "6 month"
click at [232, 250] on textarea at bounding box center [235, 253] width 82 height 15
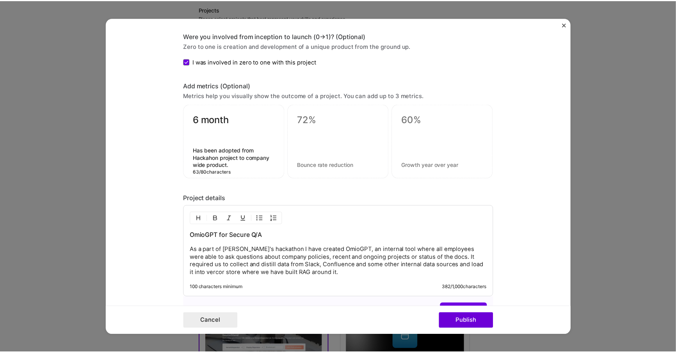
scroll to position [562, 0]
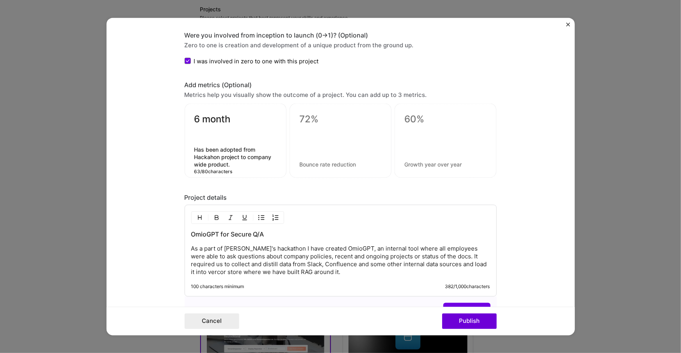
click at [194, 148] on textarea "Has been adopted from Hackahon project to company wide product." at bounding box center [235, 157] width 82 height 22
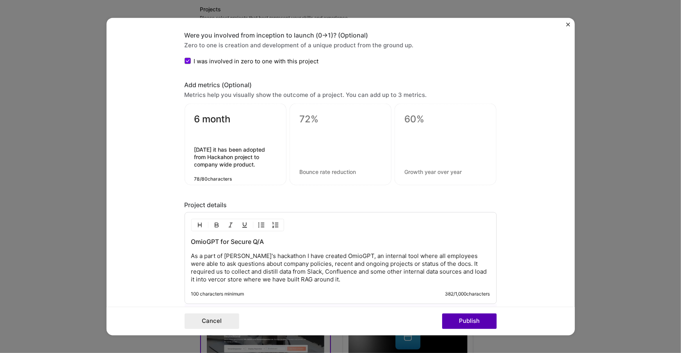
type textarea "[DATE] it has been adopted from Hackahon project to company wide product."
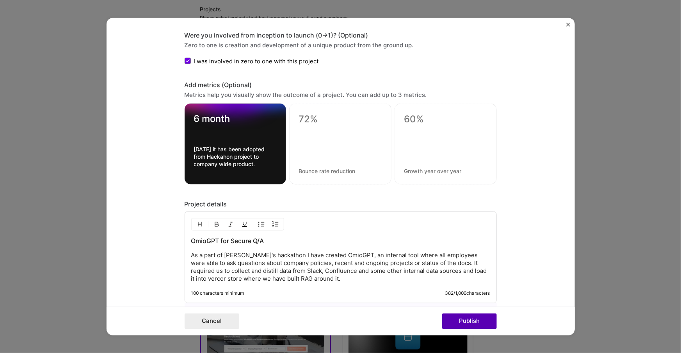
click at [485, 323] on button "Publish" at bounding box center [469, 321] width 55 height 16
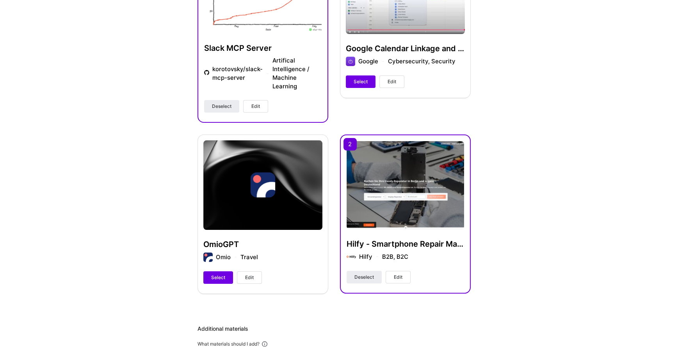
scroll to position [304, 0]
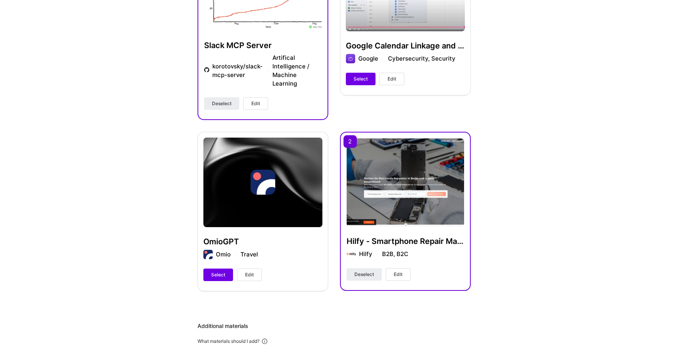
click at [210, 233] on div "OmioGPT Omio Travel Select Edit" at bounding box center [263, 211] width 131 height 159
click at [214, 271] on span "Select" at bounding box center [218, 274] width 14 height 7
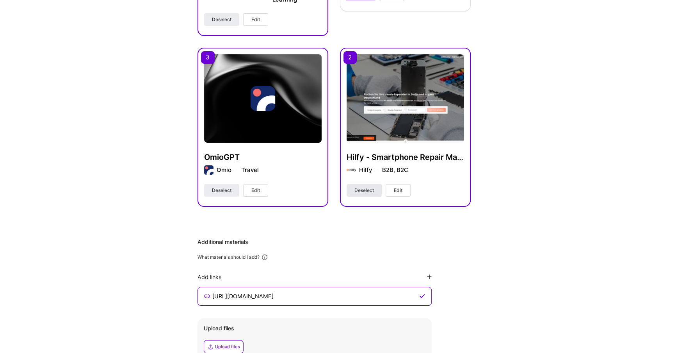
click at [355, 187] on span "Deselect" at bounding box center [365, 190] width 20 height 7
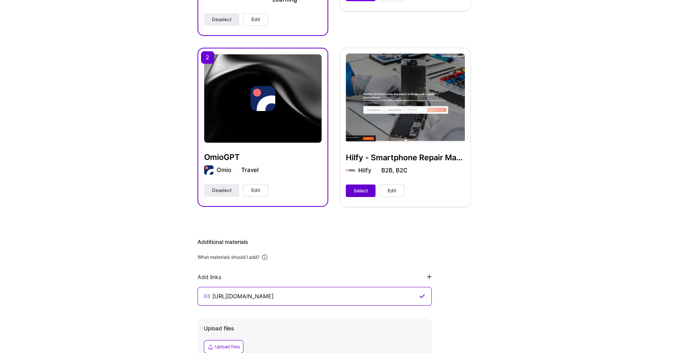
click at [356, 187] on span "Select" at bounding box center [361, 190] width 14 height 7
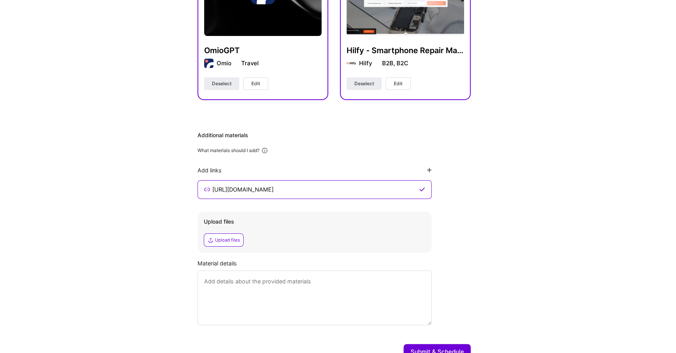
scroll to position [508, 0]
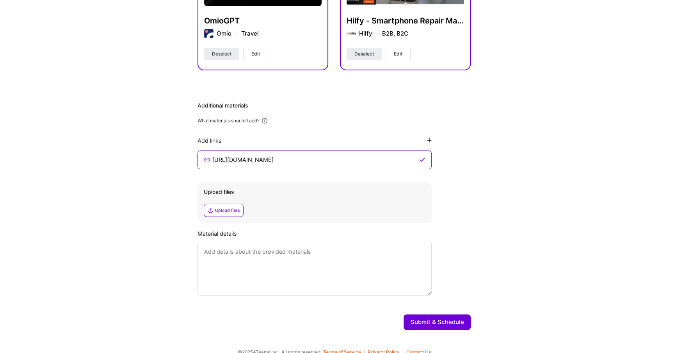
click at [419, 319] on button "Submit & Schedule" at bounding box center [437, 322] width 67 height 16
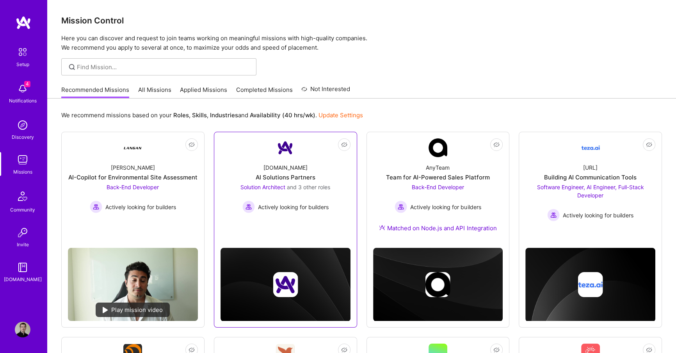
click at [342, 178] on div "A.Team AI Solutions Partners Solution Architect and 3 other roles Actively look…" at bounding box center [286, 185] width 130 height 56
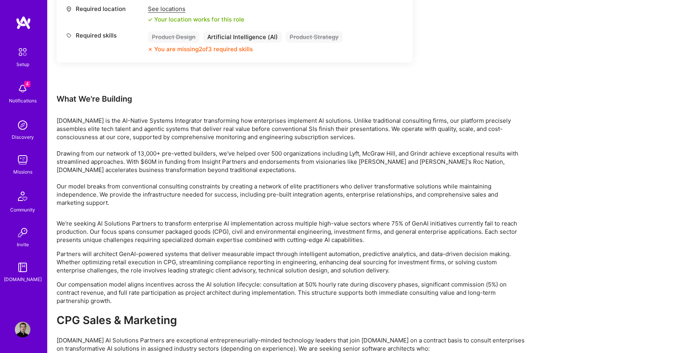
scroll to position [1248, 0]
